Goal: Task Accomplishment & Management: Manage account settings

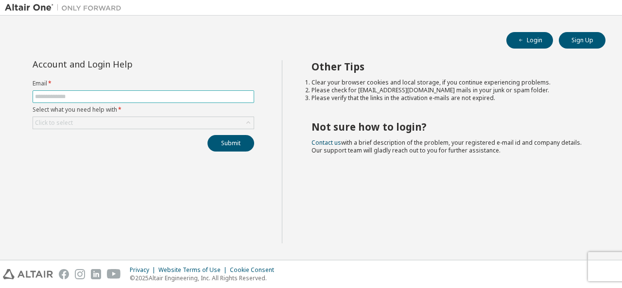
click at [164, 99] on input "text" at bounding box center [143, 97] width 217 height 8
type input "**********"
click at [144, 123] on div "Click to select" at bounding box center [143, 123] width 221 height 12
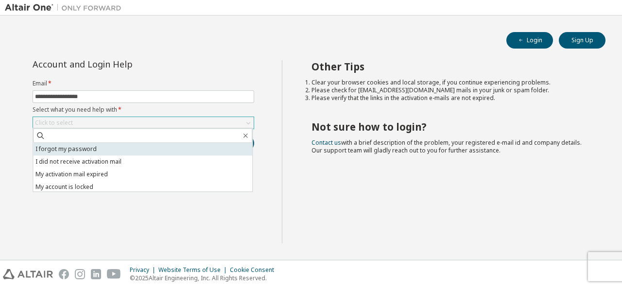
click at [137, 149] on li "I forgot my password" at bounding box center [142, 149] width 219 height 13
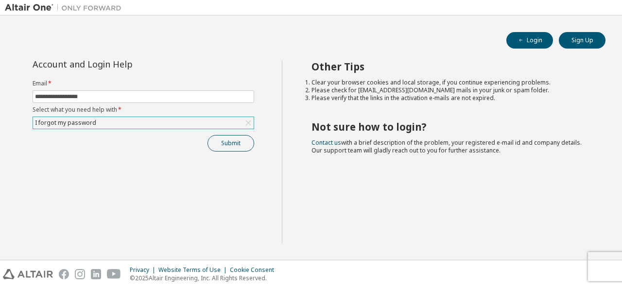
click at [211, 139] on button "Submit" at bounding box center [230, 143] width 47 height 17
click at [234, 146] on button "Submit" at bounding box center [230, 143] width 47 height 17
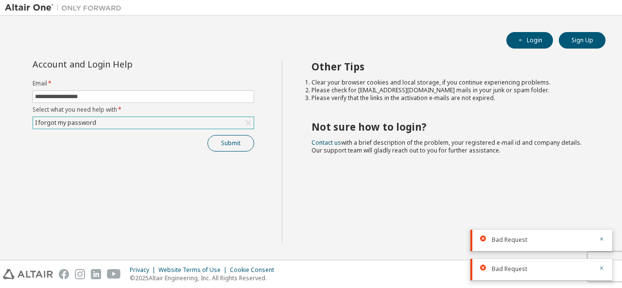
click at [234, 146] on button "Submit" at bounding box center [230, 143] width 47 height 17
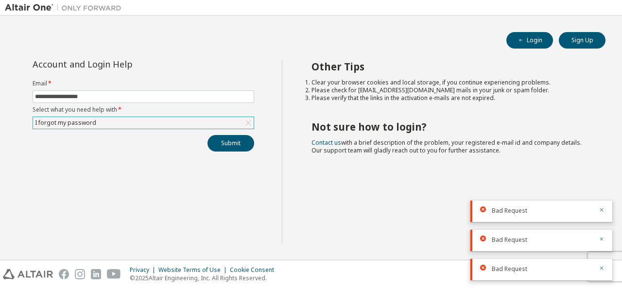
click at [149, 123] on div "I forgot my password" at bounding box center [143, 123] width 221 height 12
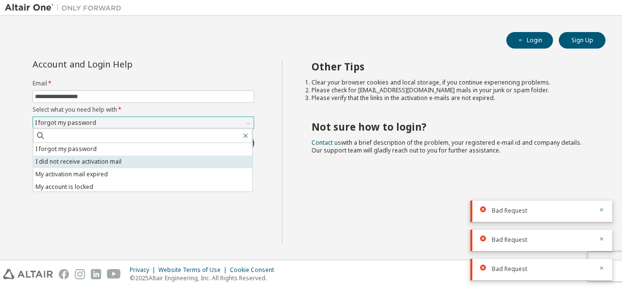
click at [157, 162] on li "I did not receive activation mail" at bounding box center [142, 161] width 219 height 13
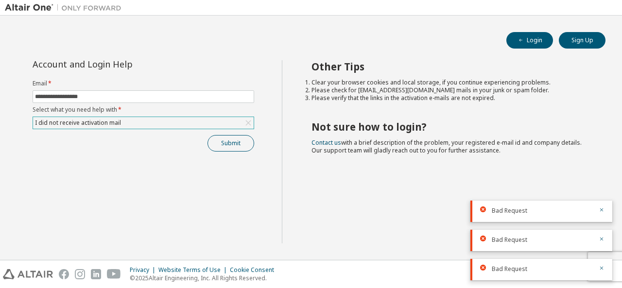
click at [243, 145] on button "Submit" at bounding box center [230, 143] width 47 height 17
